Goal: Information Seeking & Learning: Learn about a topic

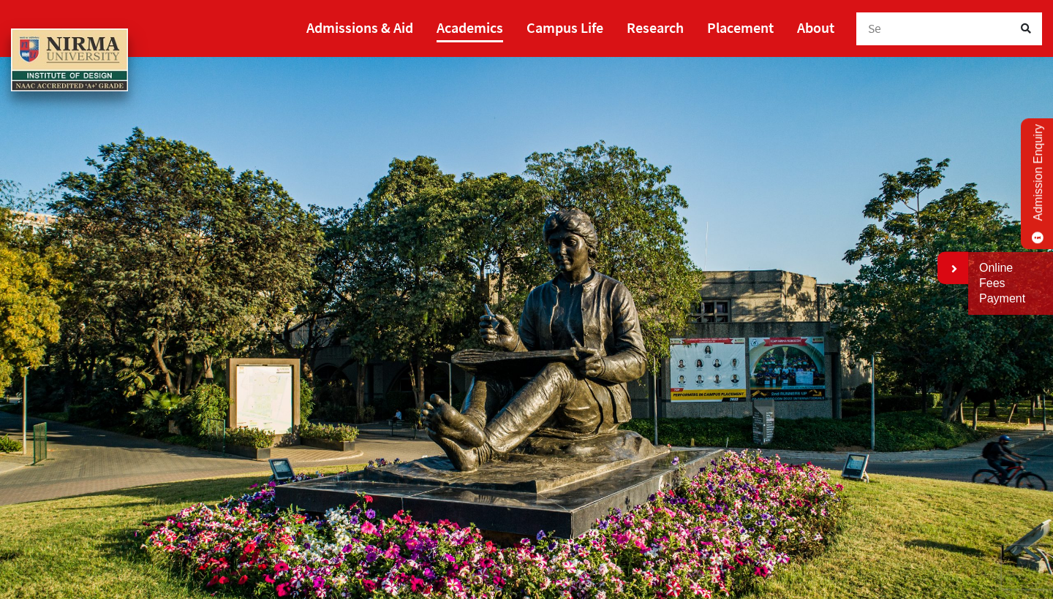
click at [488, 25] on link "Academics" at bounding box center [469, 27] width 67 height 30
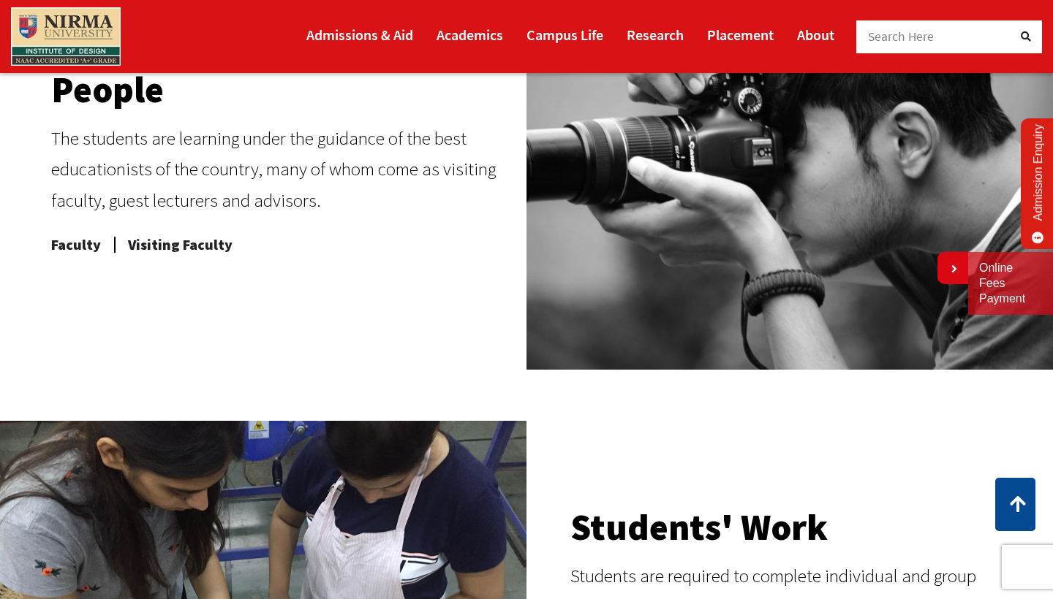
scroll to position [711, 0]
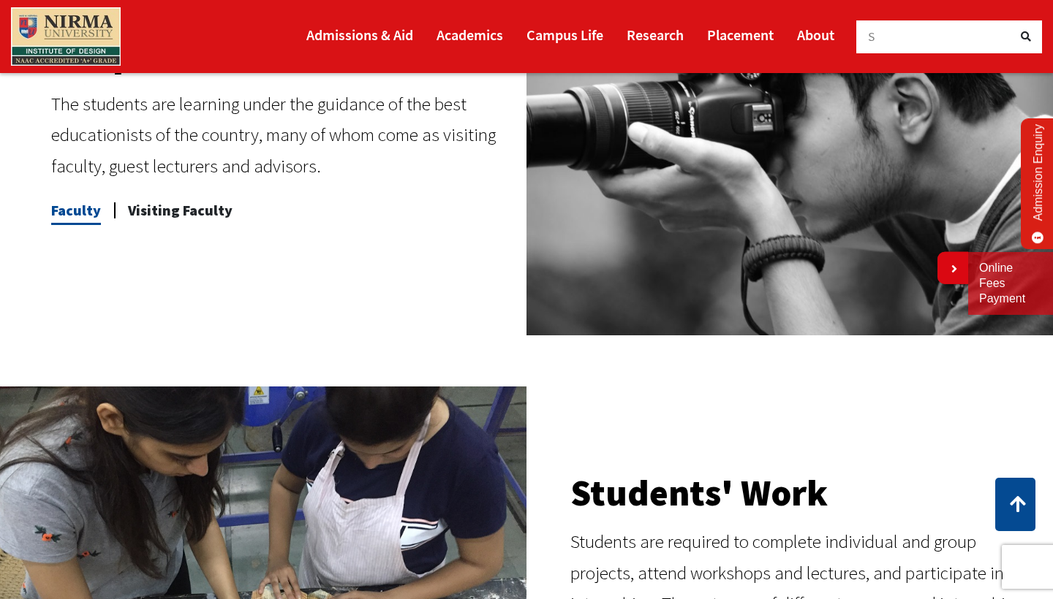
click at [68, 216] on span "Faculty" at bounding box center [76, 210] width 50 height 29
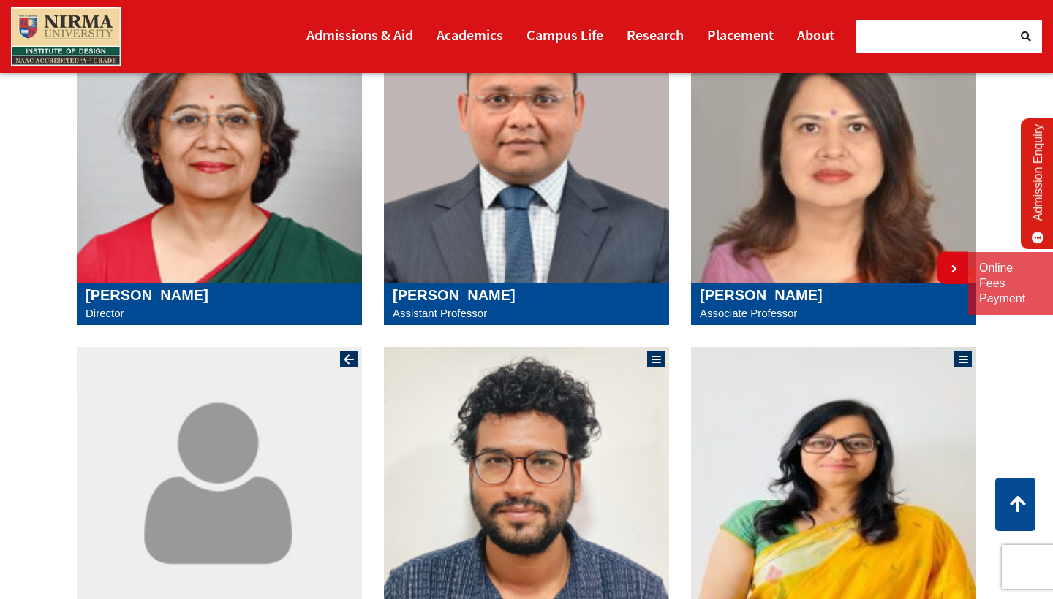
scroll to position [376, 0]
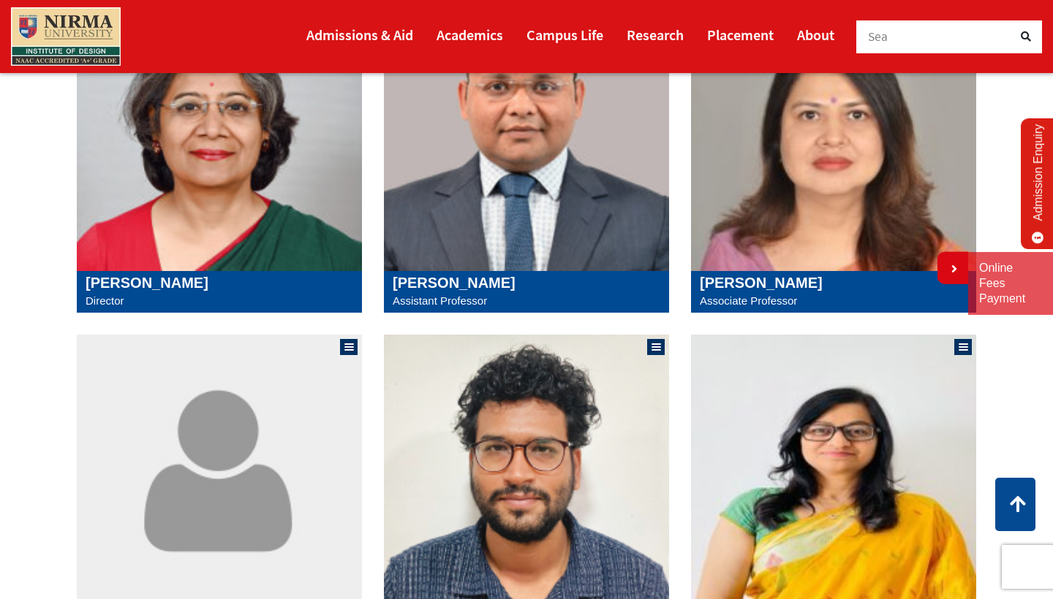
click at [808, 226] on img at bounding box center [833, 136] width 285 height 271
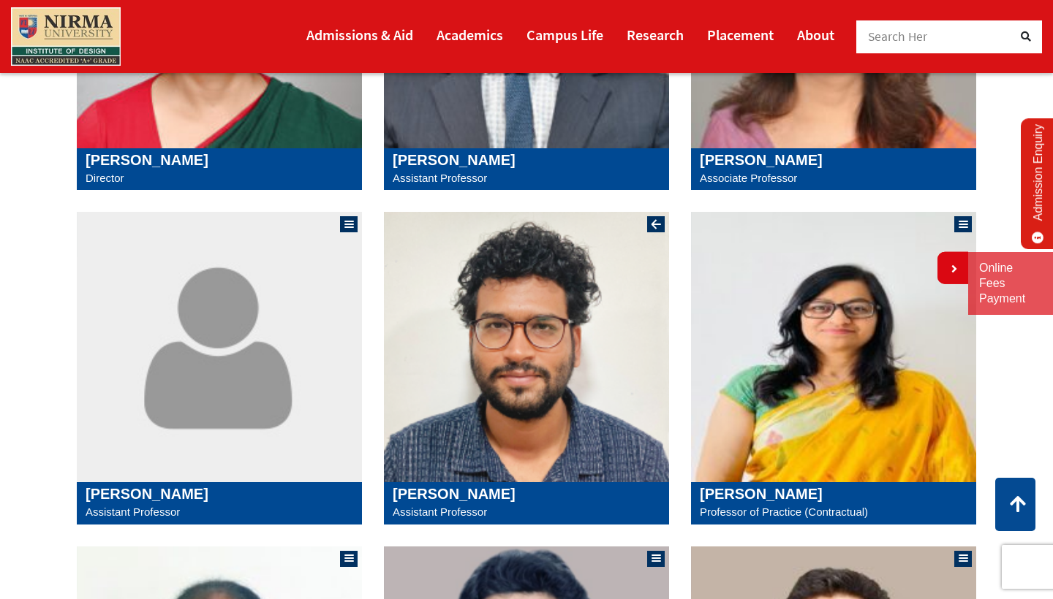
scroll to position [463, 0]
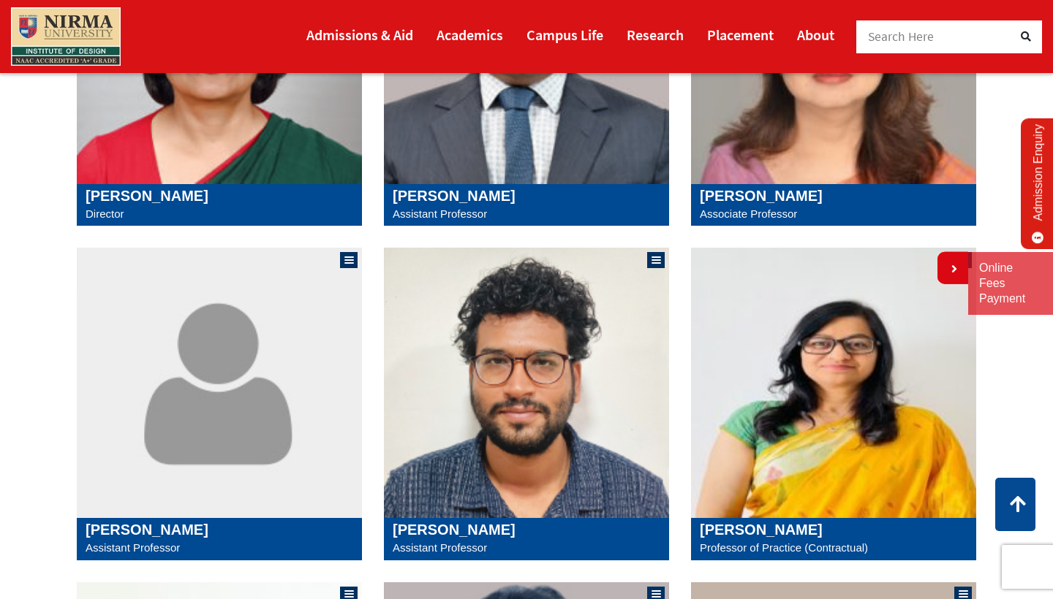
click at [506, 152] on img at bounding box center [526, 49] width 285 height 271
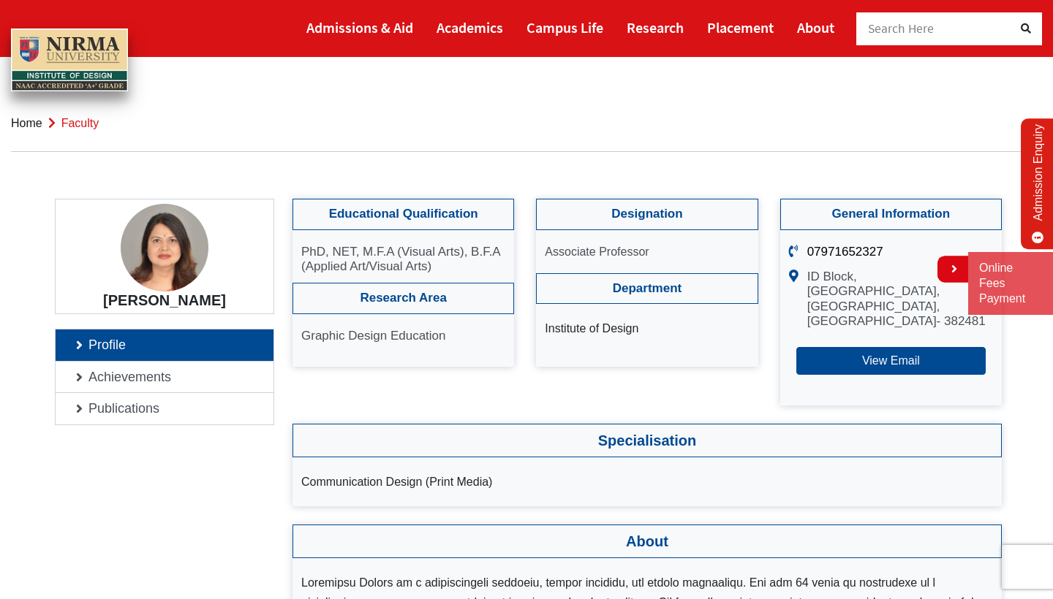
drag, startPoint x: 850, startPoint y: 251, endPoint x: 999, endPoint y: 485, distance: 277.8
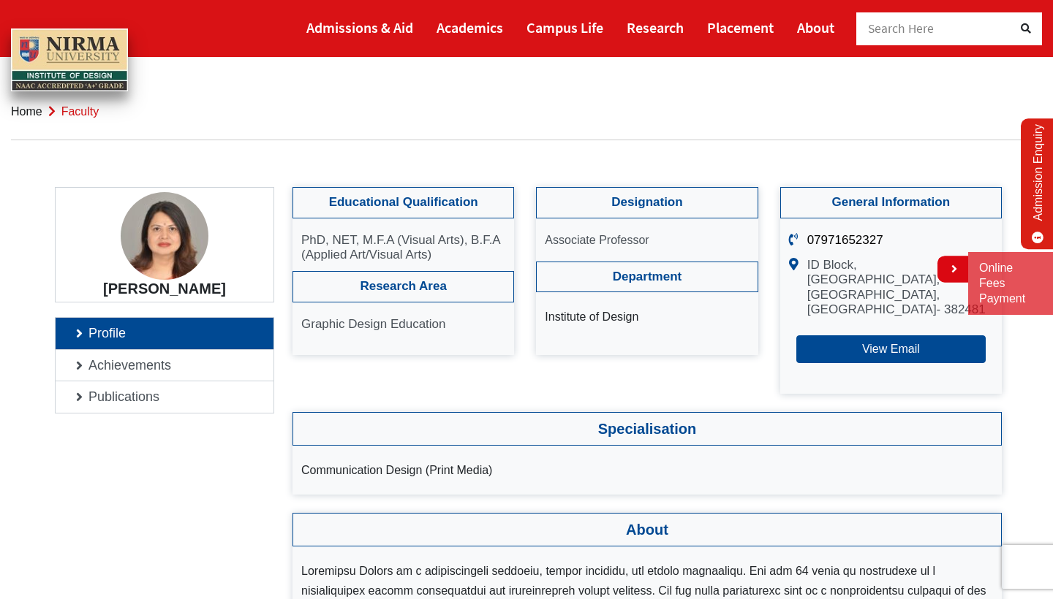
scroll to position [1, 0]
